Goal: Information Seeking & Learning: Check status

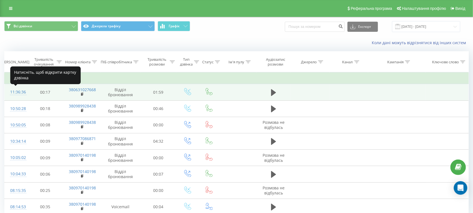
click at [18, 93] on div "11:36:36" at bounding box center [16, 92] width 12 height 11
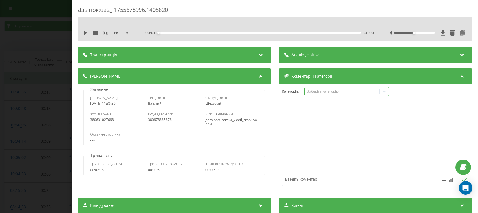
click at [325, 95] on div "Виберіть категорію" at bounding box center [346, 92] width 85 height 10
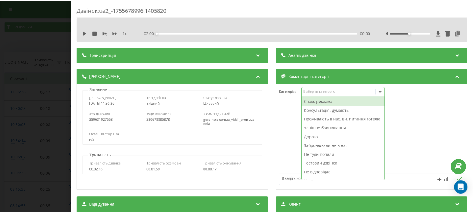
scroll to position [21, 0]
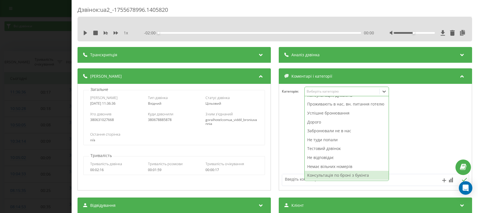
click at [327, 177] on div "Консультація по броні з букінга" at bounding box center [347, 175] width 84 height 9
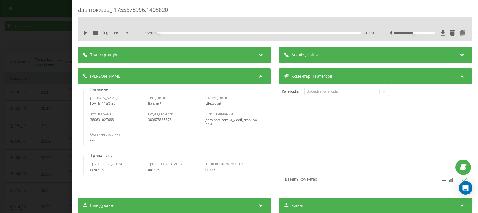
click at [17, 37] on div "Дзвінок : ua2_-1755678996.1405820 1 x - 02:00 00:00 00:00 Транскрипція Для AI-а…" at bounding box center [239, 106] width 478 height 213
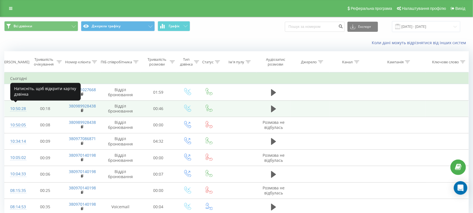
click at [17, 109] on div "10:50:28" at bounding box center [16, 108] width 12 height 11
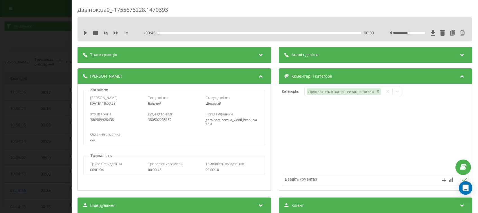
click at [14, 78] on div "Дзвінок : ua9_-1755676228.1479393 1 x - 00:46 00:00 00:00 Транскрипція 00:01 До…" at bounding box center [239, 106] width 478 height 213
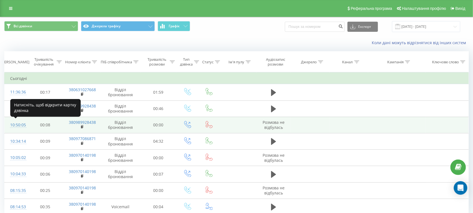
click at [16, 123] on div "10:50:05" at bounding box center [16, 125] width 12 height 11
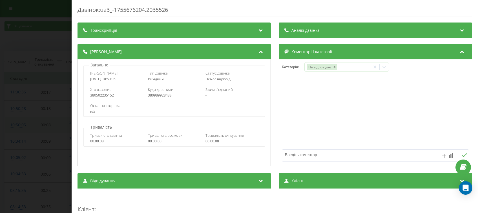
click at [16, 123] on div "Дзвінок : ua3_-1755676204.2035526 Транскрипція Для AI-аналізу майбутніх дзвінкі…" at bounding box center [239, 106] width 478 height 213
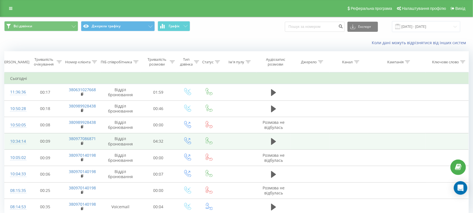
click at [14, 142] on div "10:34:14" at bounding box center [16, 141] width 12 height 11
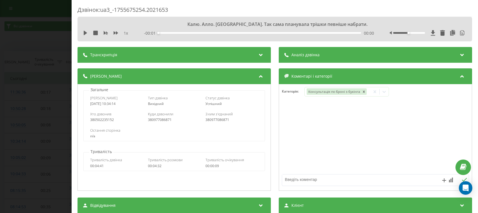
click at [23, 119] on div "Дзвінок : ua3_-1755675254.2021653 Калю. Алло. Добре. Так сама планувала трішки …" at bounding box center [239, 106] width 478 height 213
